Goal: Task Accomplishment & Management: Use online tool/utility

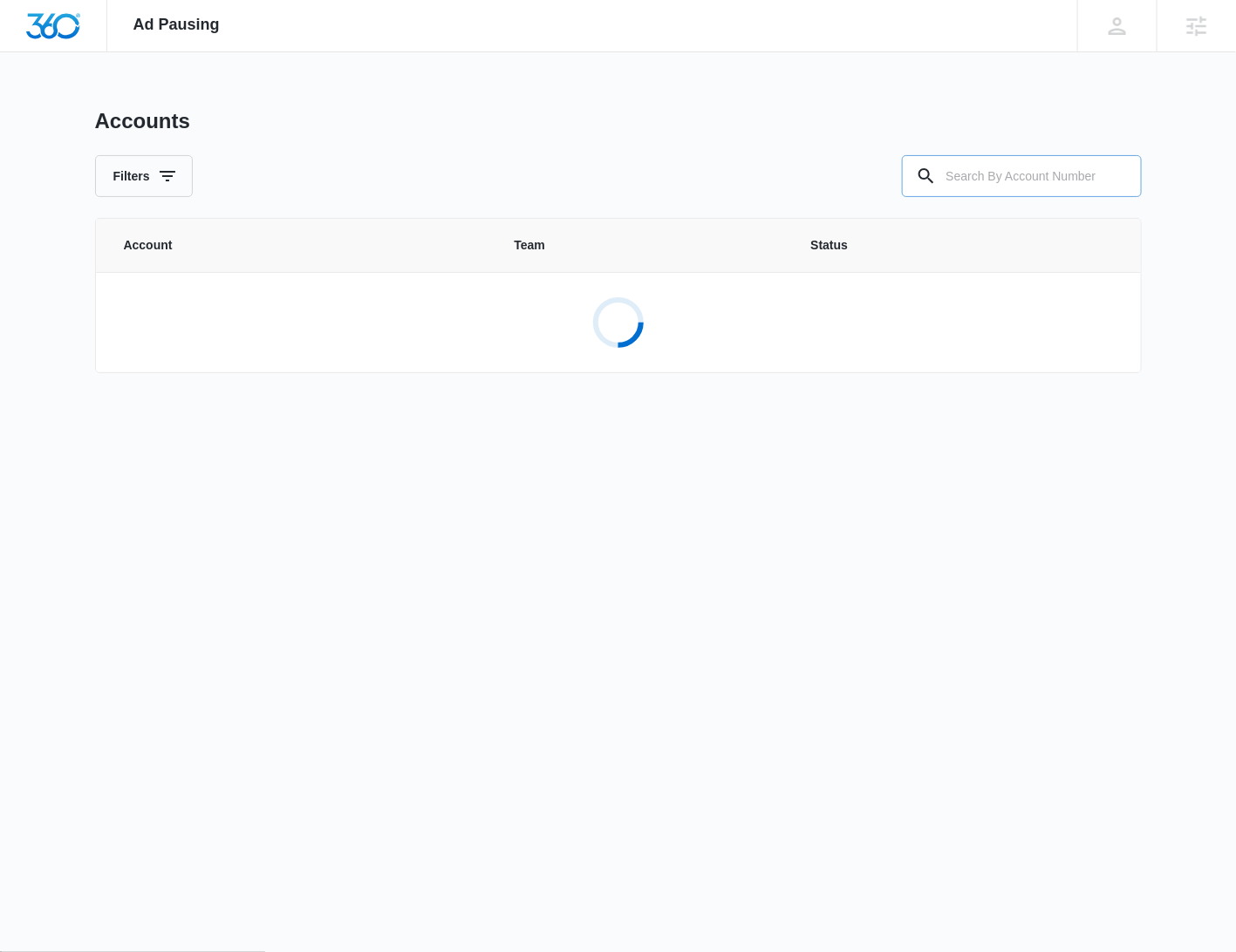
click at [1010, 177] on input "text" at bounding box center [1022, 176] width 240 height 42
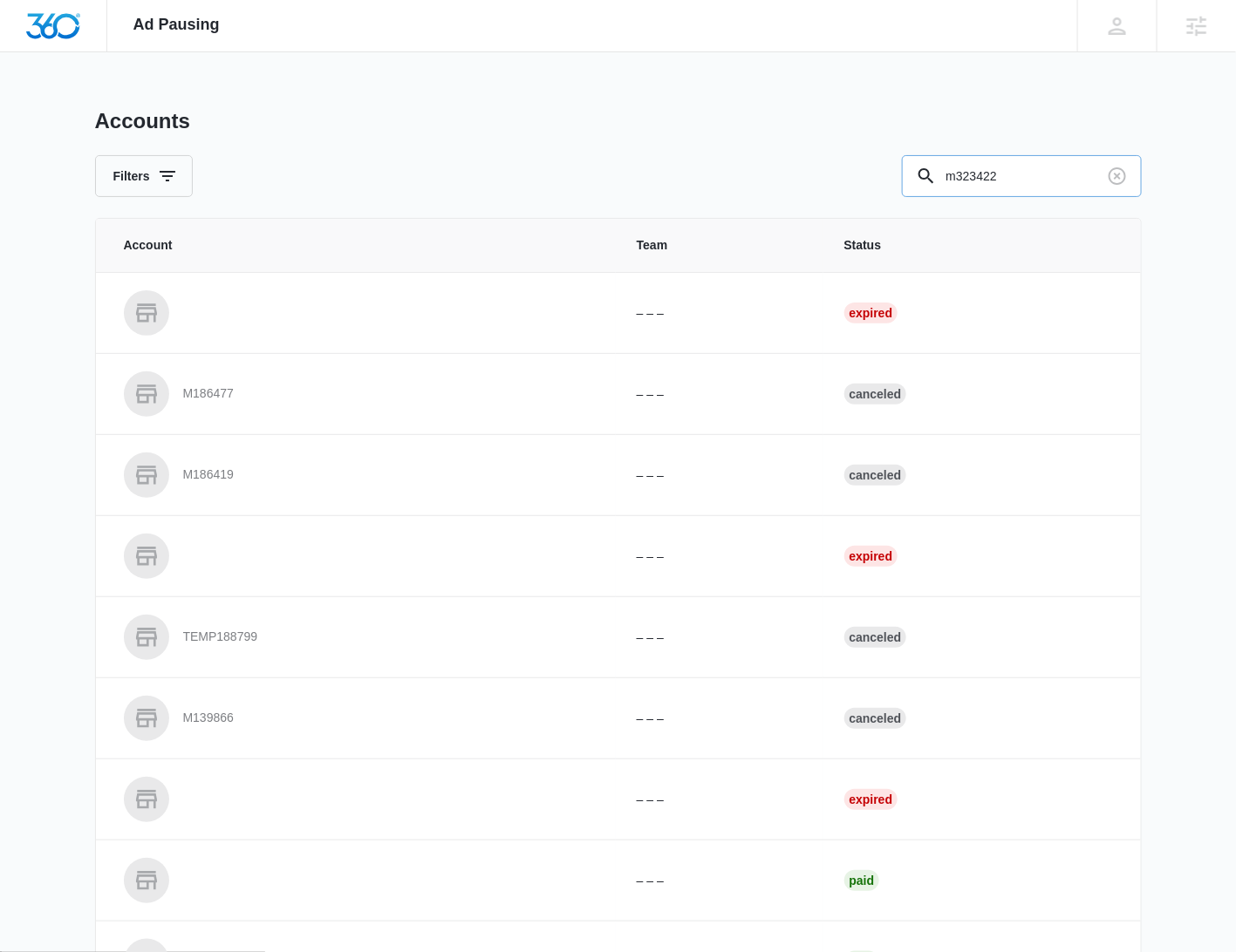
type input "m323422"
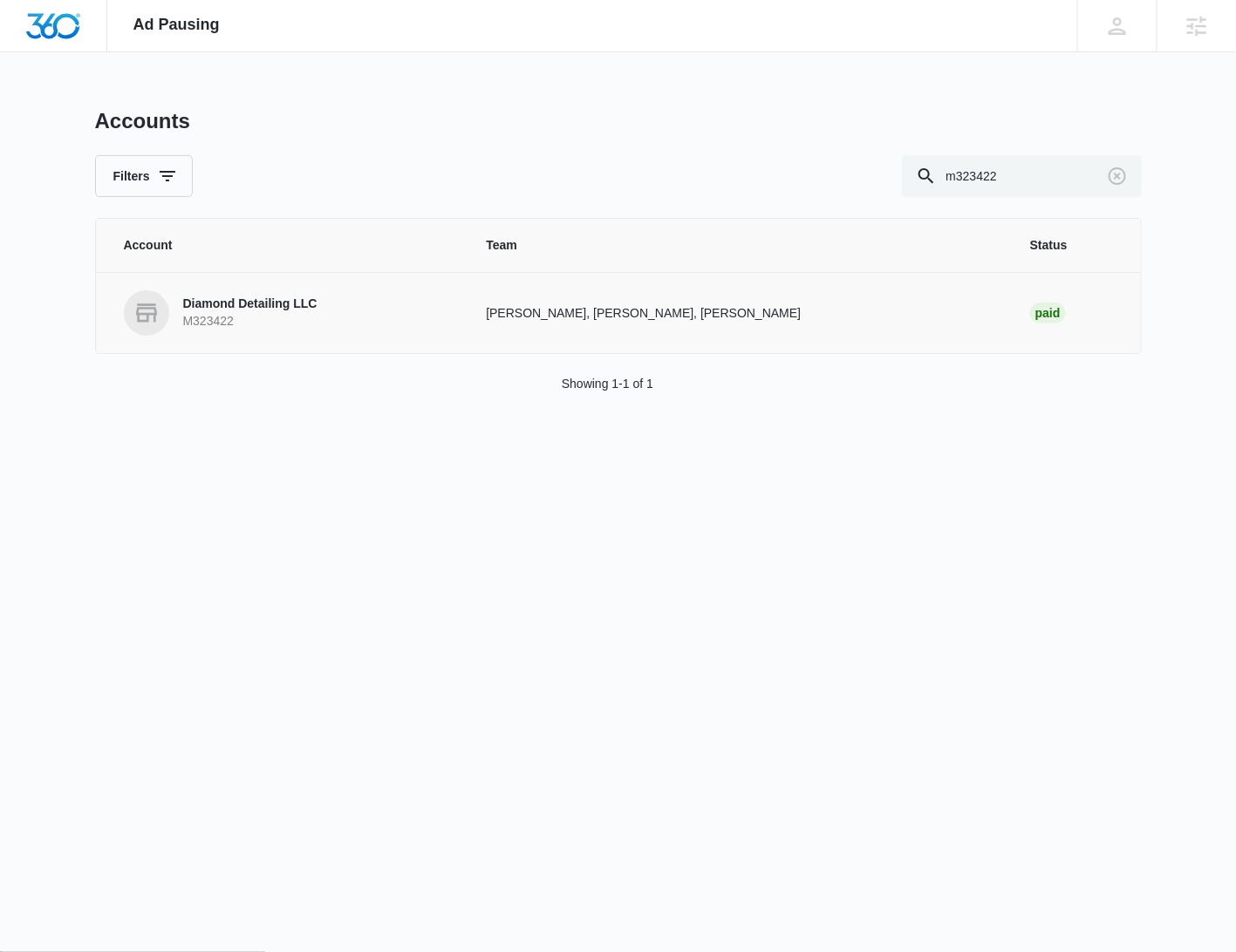
click at [287, 308] on p "Diamond Detailing LLC" at bounding box center [250, 304] width 134 height 17
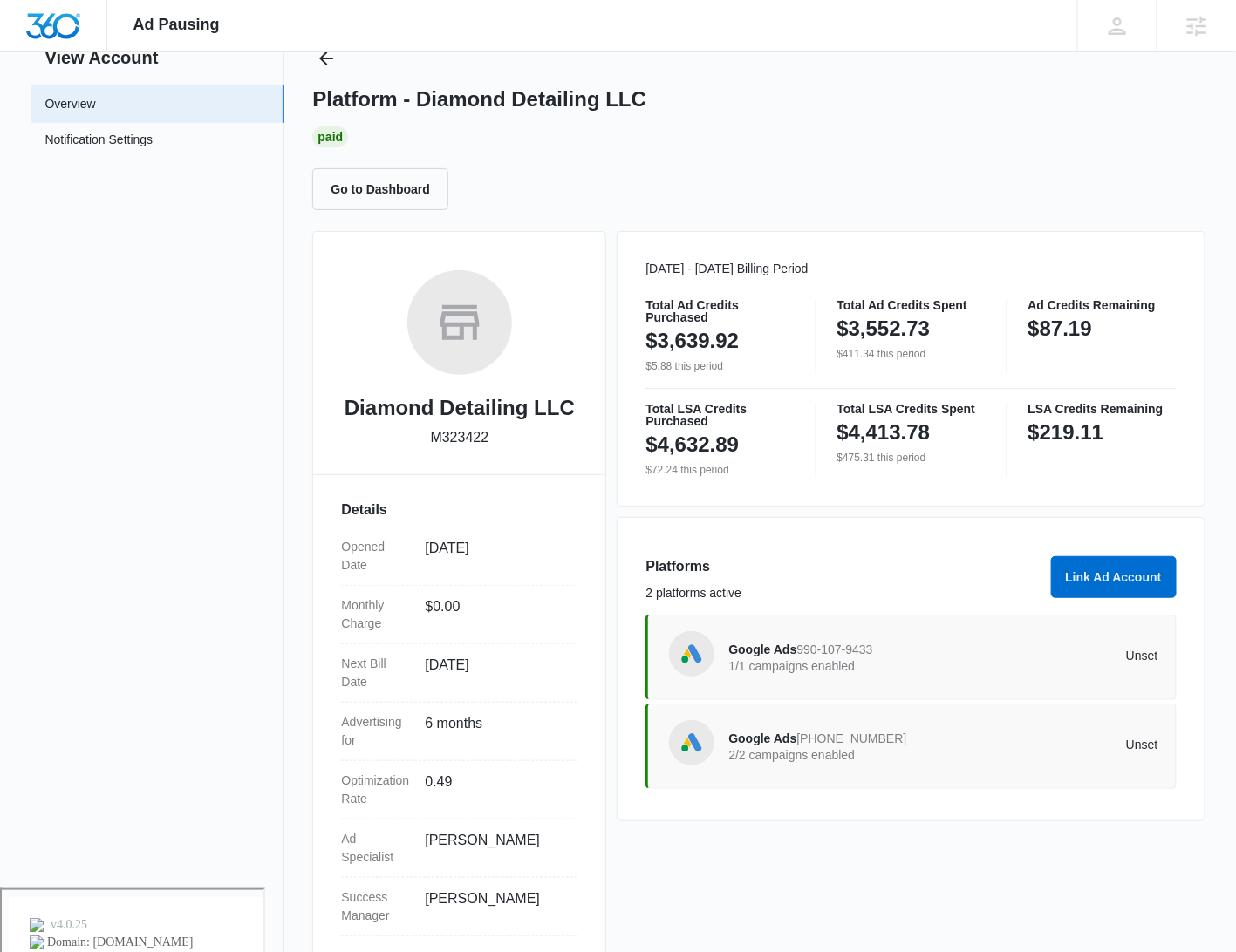
scroll to position [69, 0]
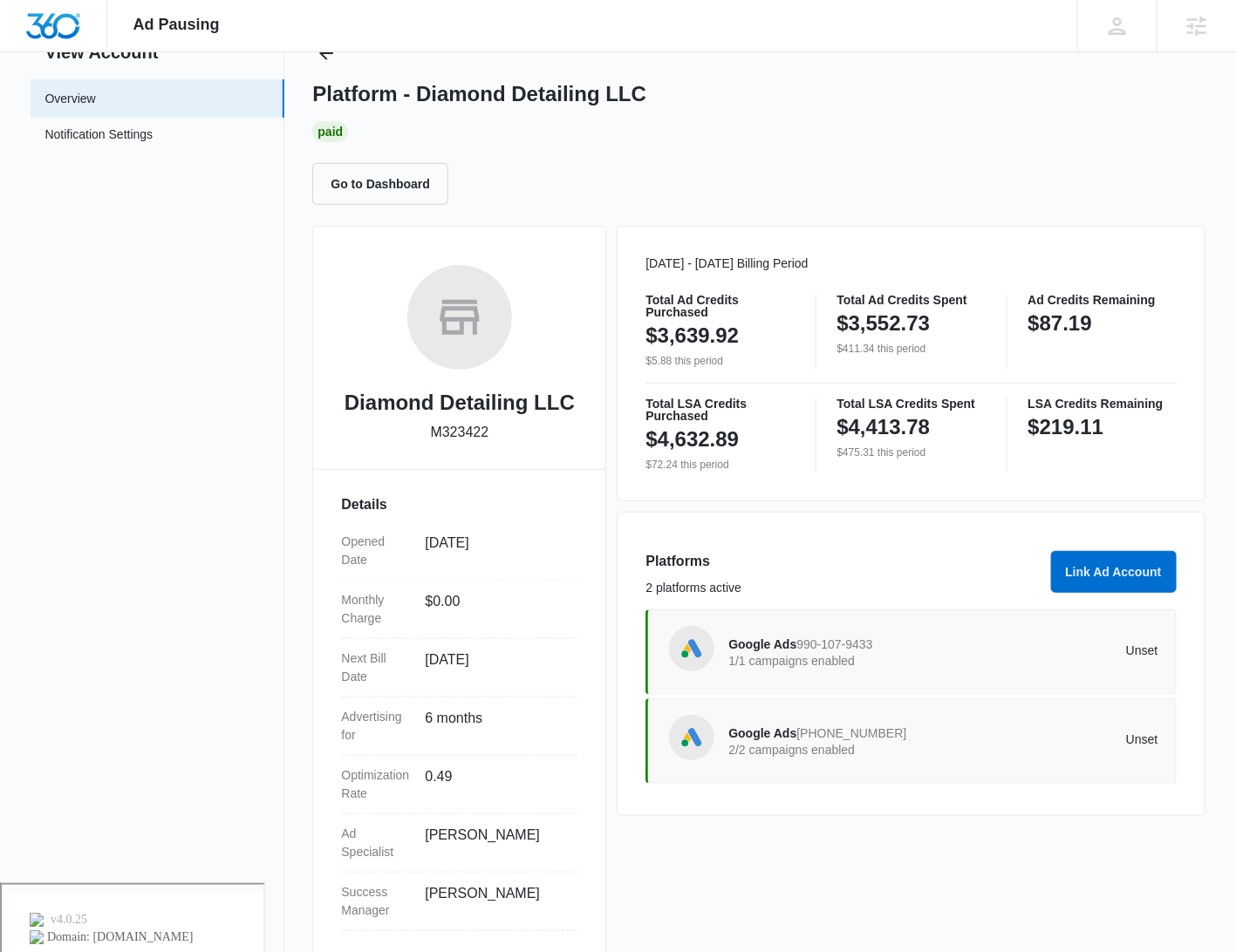
click at [943, 649] on div "Google Ads 990-107-9433 1/1 campaigns enabled" at bounding box center [835, 652] width 214 height 37
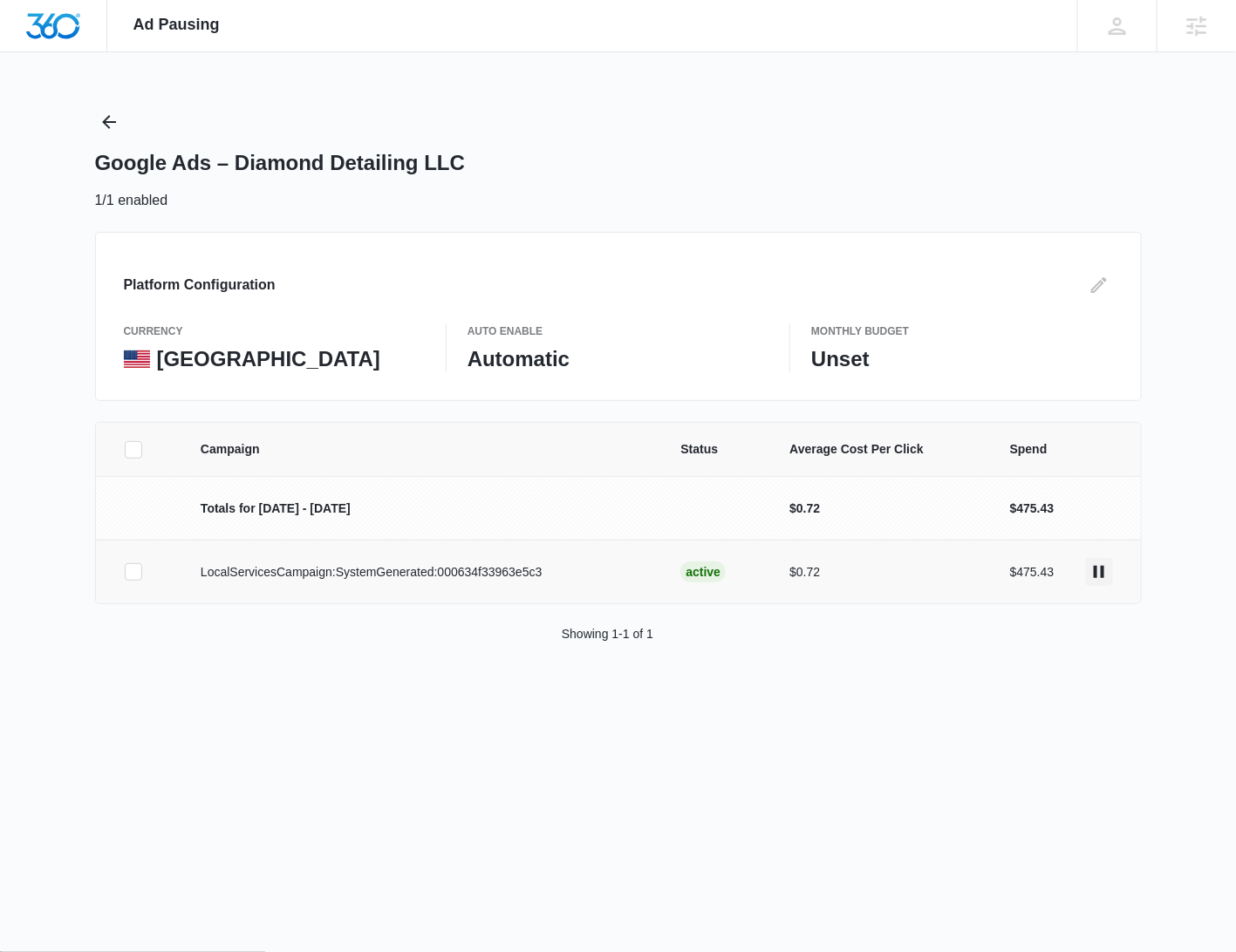
click at [1103, 572] on icon "actions.pause" at bounding box center [1099, 572] width 11 height 13
click at [113, 130] on icon "Back" at bounding box center [109, 121] width 21 height 21
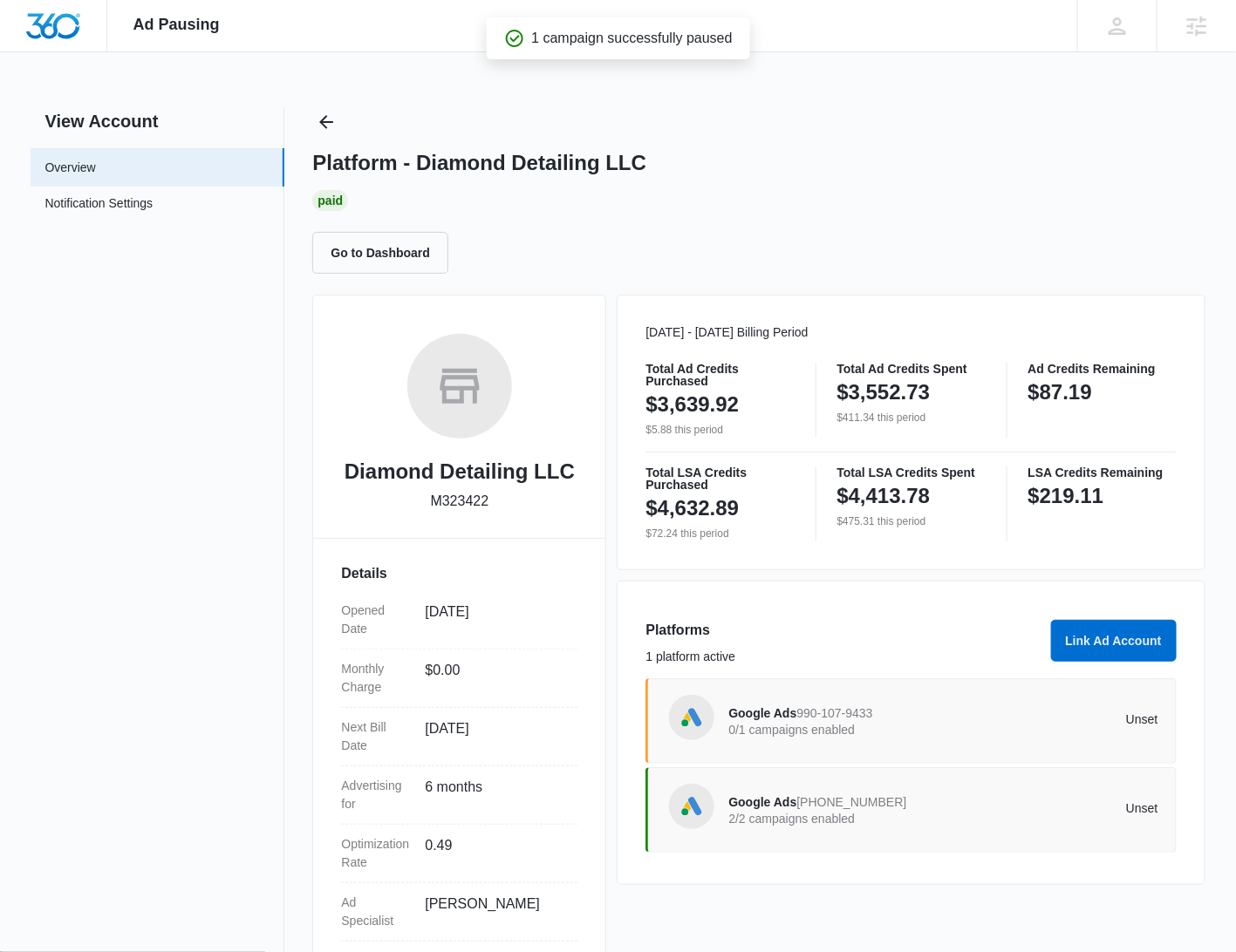
click at [961, 826] on div "Google Ads [PHONE_NUMBER] 2/2 campaigns enabled Unset" at bounding box center [943, 810] width 429 height 49
